Goal: Information Seeking & Learning: Learn about a topic

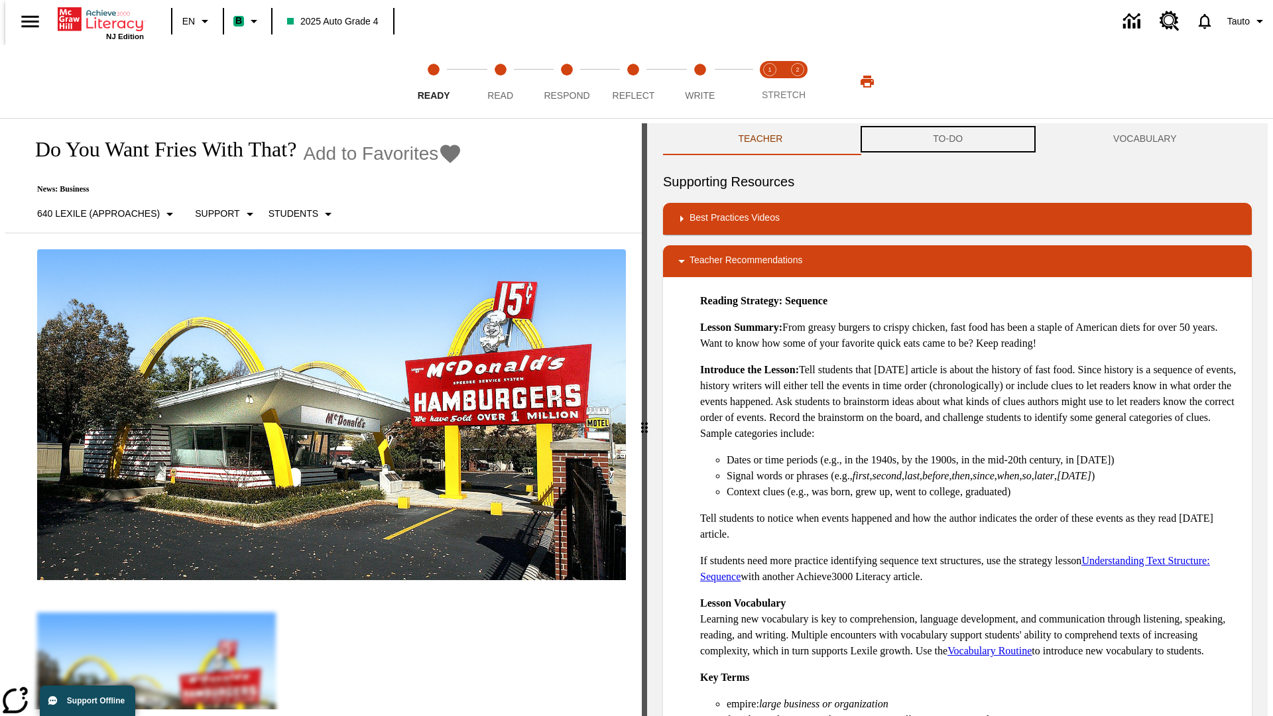
click at [948, 139] on button "TO-DO" at bounding box center [948, 139] width 180 height 32
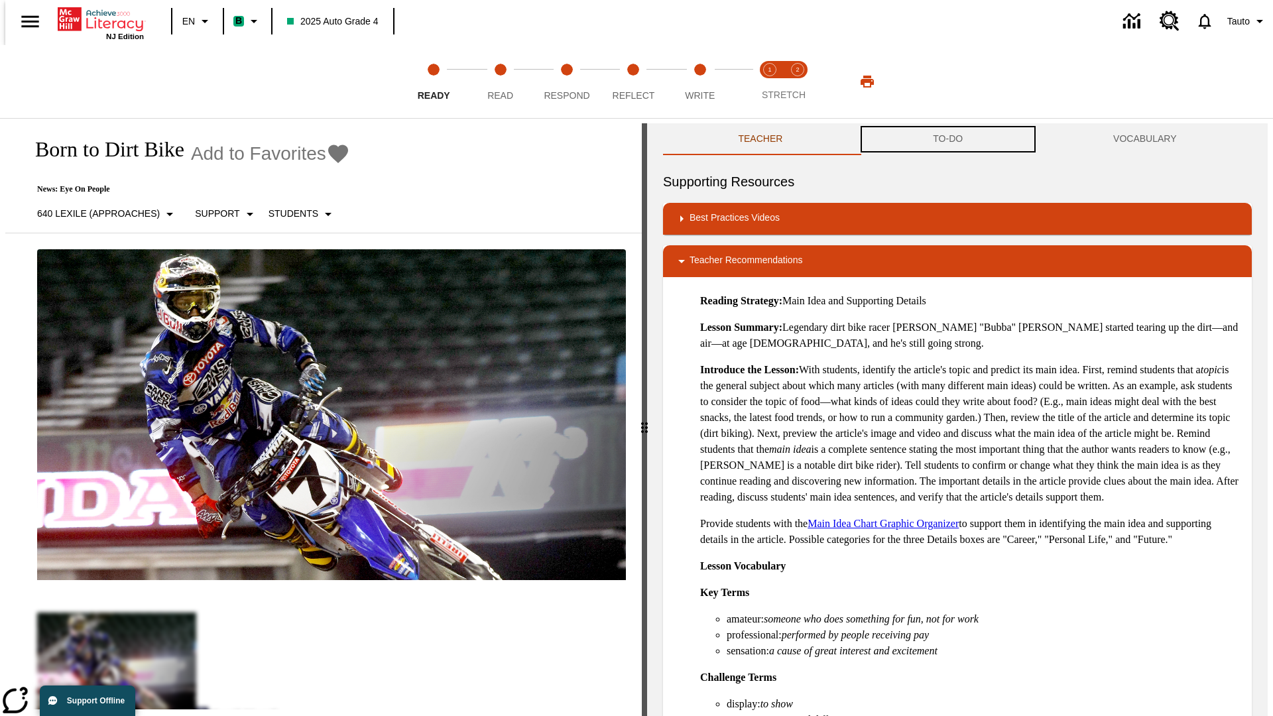
click at [948, 139] on button "TO-DO" at bounding box center [948, 139] width 180 height 32
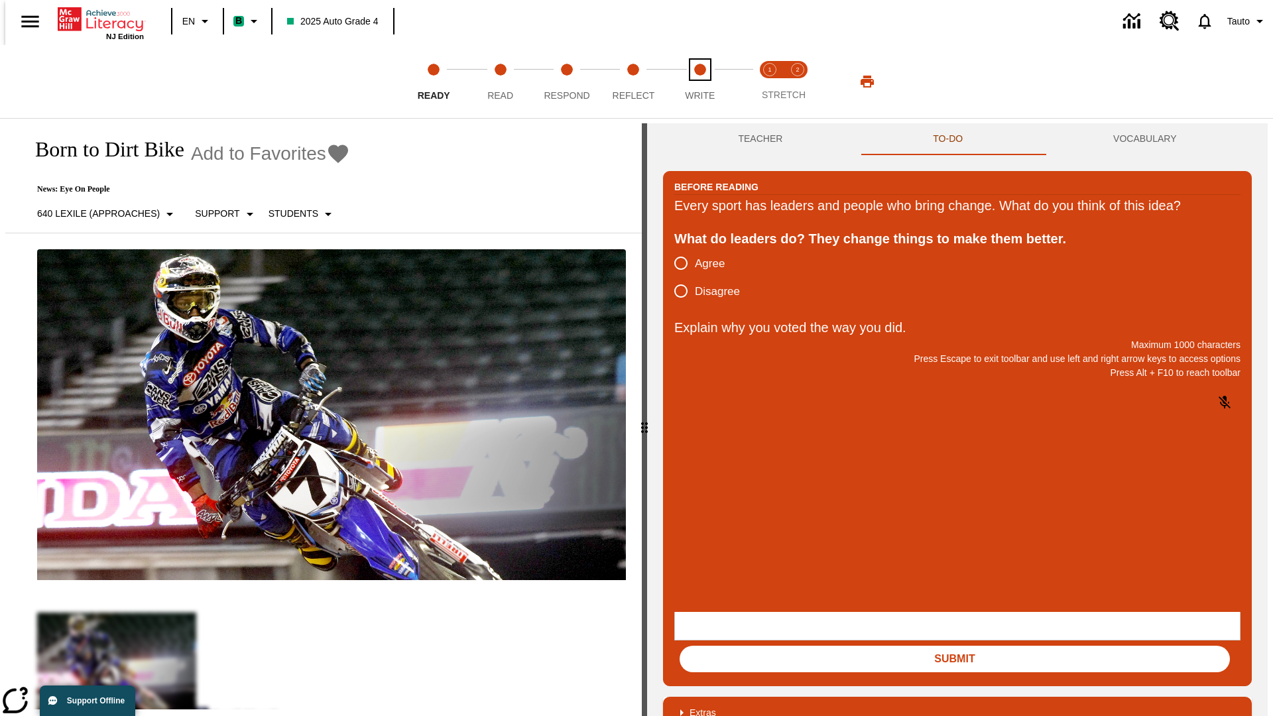
click at [700, 82] on span "Write" at bounding box center [700, 90] width 30 height 24
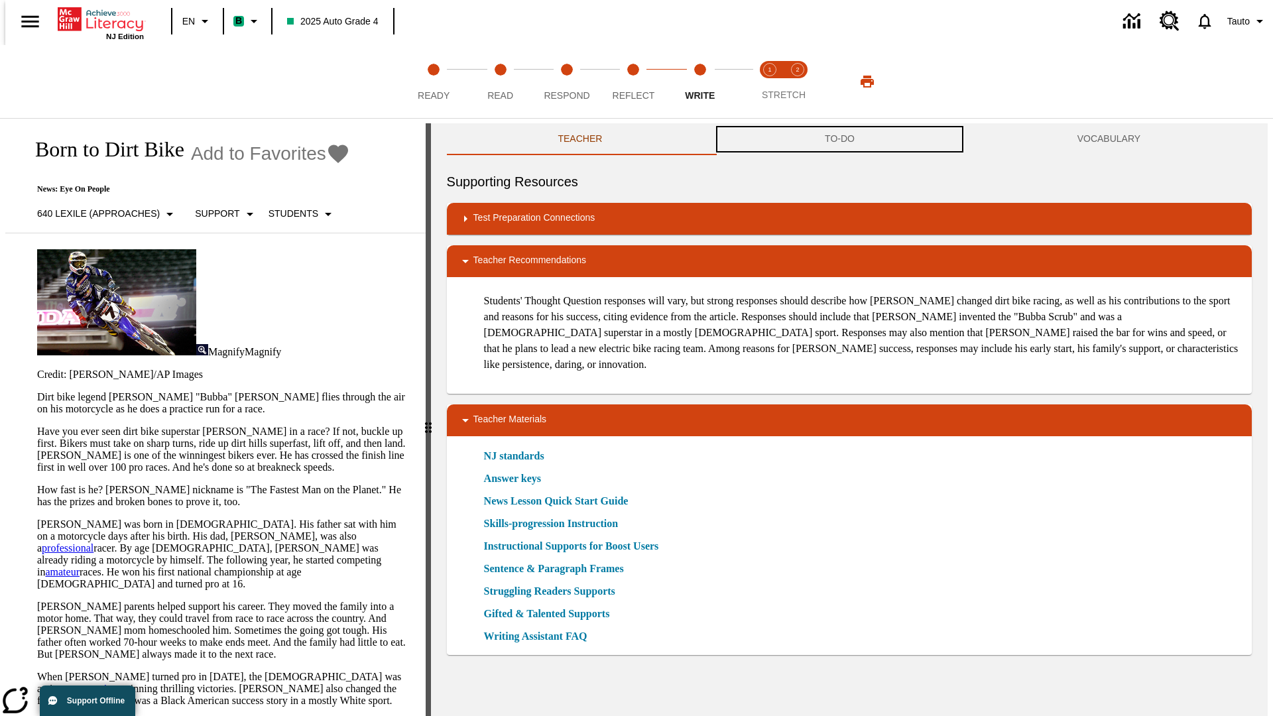
scroll to position [1, 0]
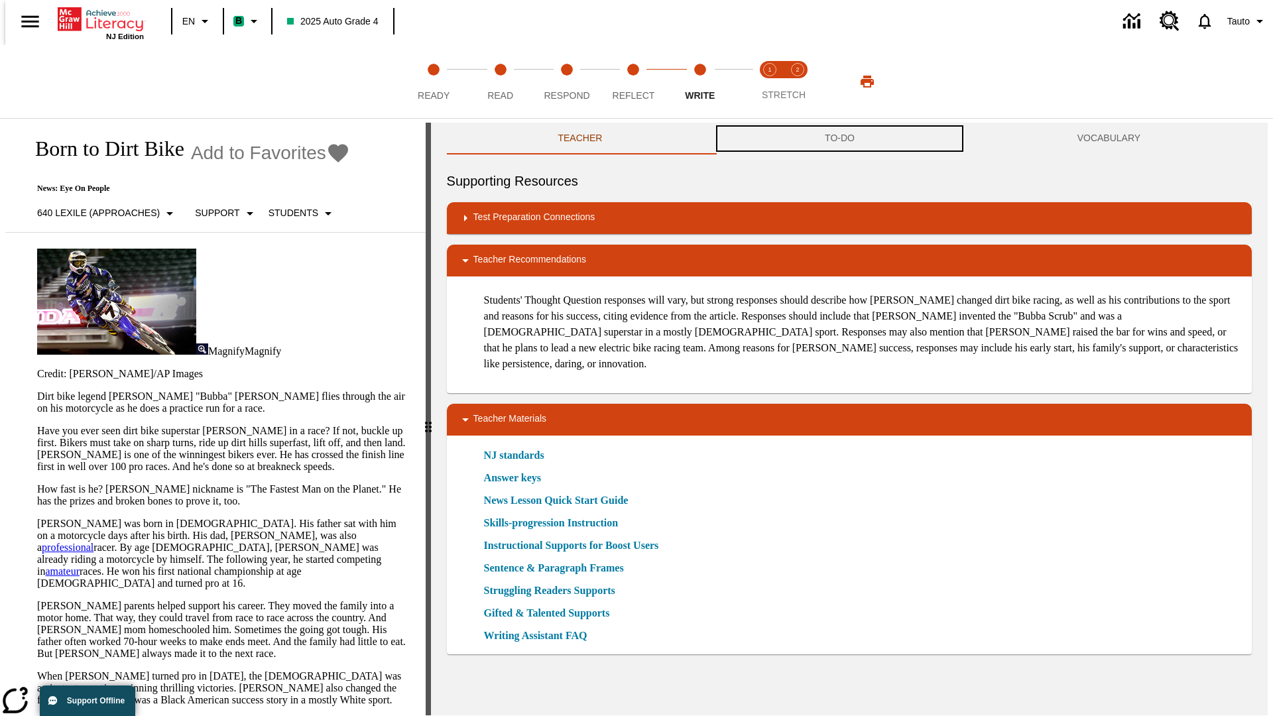
click at [840, 139] on button "TO-DO" at bounding box center [840, 139] width 253 height 32
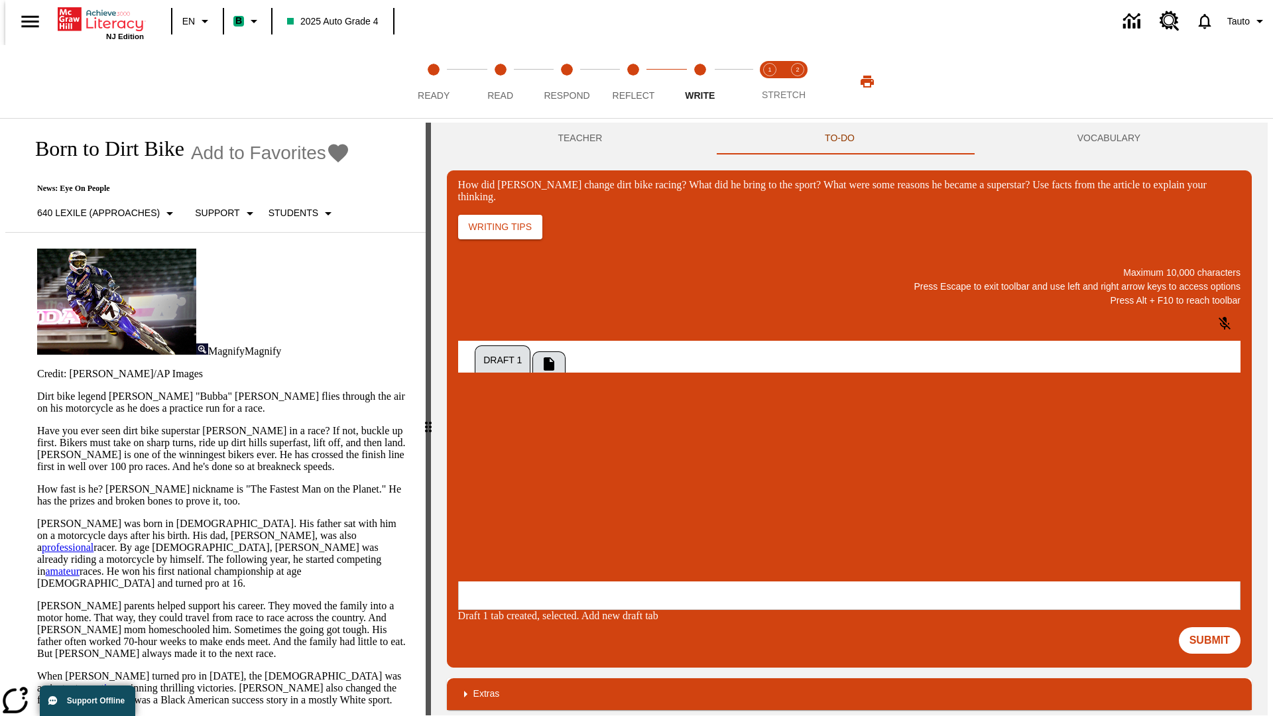
scroll to position [0, 0]
